Goal: Contribute content: Add original content to the website for others to see

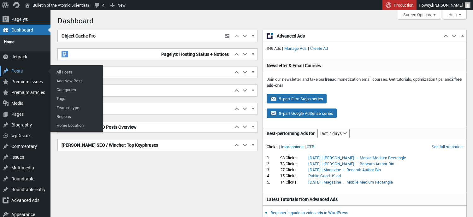
click at [18, 68] on div "Posts" at bounding box center [25, 71] width 50 height 11
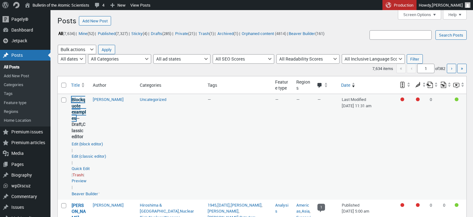
click at [79, 112] on link "Blockquote examples" at bounding box center [79, 109] width 15 height 25
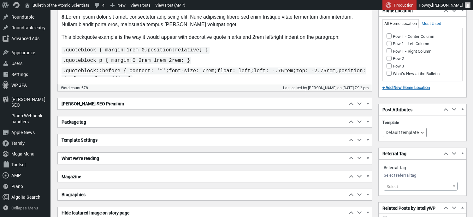
scroll to position [749, 0]
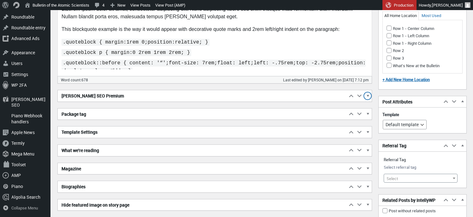
click at [368, 94] on span "button" at bounding box center [367, 97] width 6 height 6
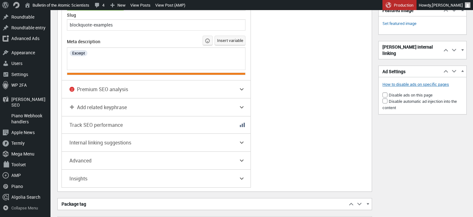
scroll to position [1087, 0]
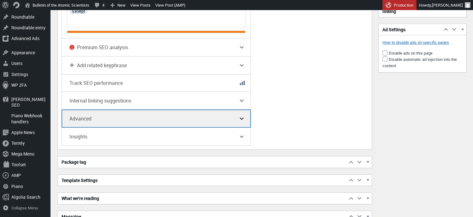
click at [241, 116] on icon "button" at bounding box center [242, 119] width 8 height 8
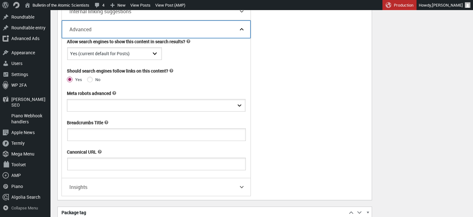
scroll to position [1190, 0]
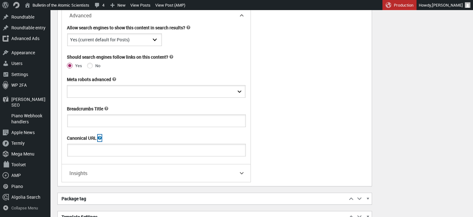
click at [102, 136] on icon at bounding box center [100, 138] width 4 height 4
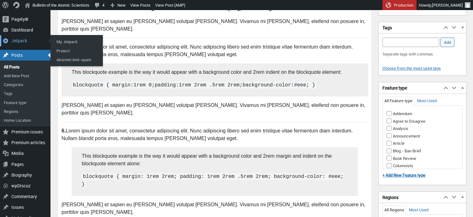
scroll to position [449, 0]
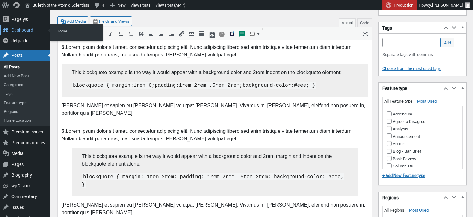
click at [15, 27] on div "Dashboard" at bounding box center [25, 30] width 50 height 11
